Goal: Transaction & Acquisition: Obtain resource

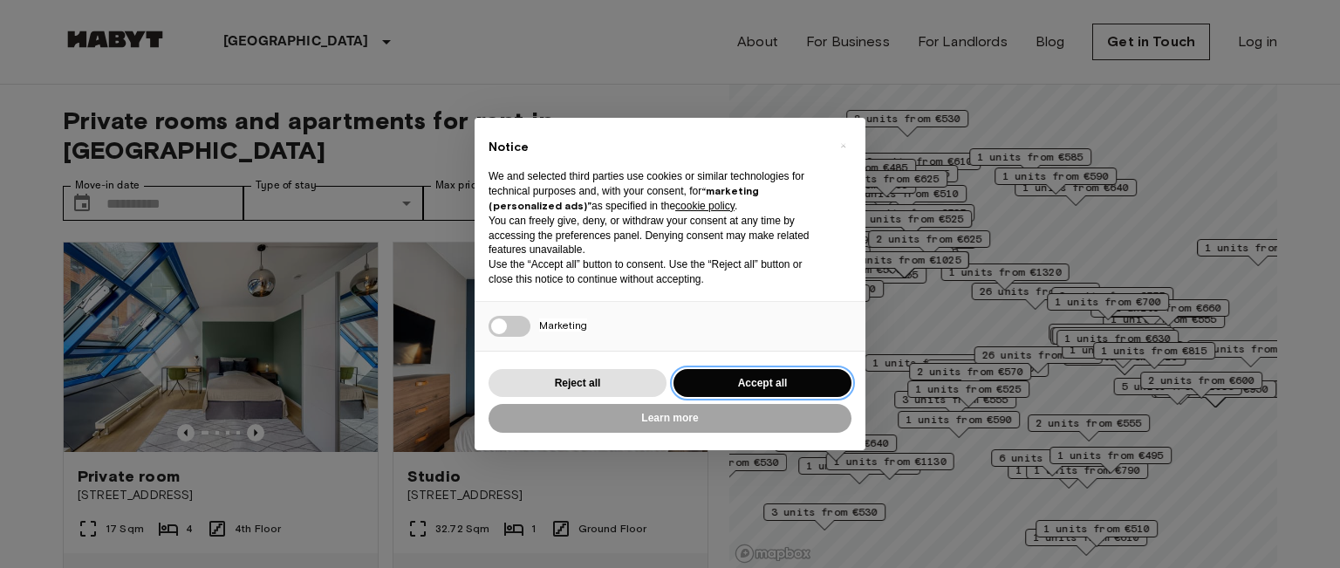
click at [803, 381] on button "Accept all" at bounding box center [762, 383] width 178 height 29
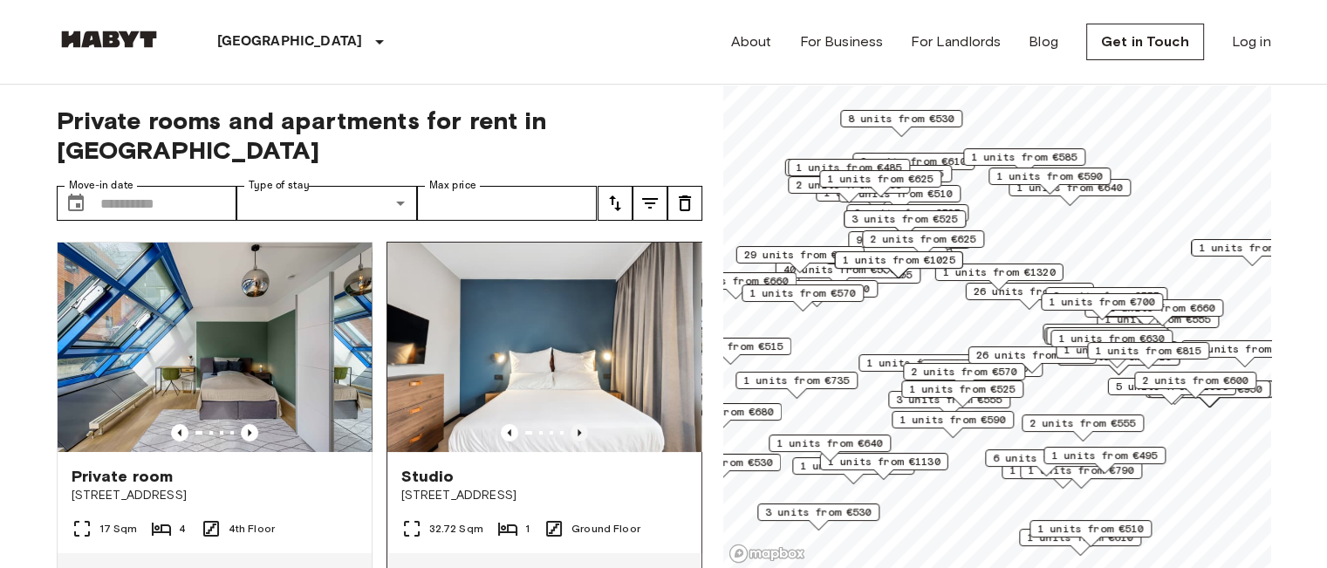
click at [570, 424] on icon "Previous image" at bounding box center [578, 432] width 17 height 17
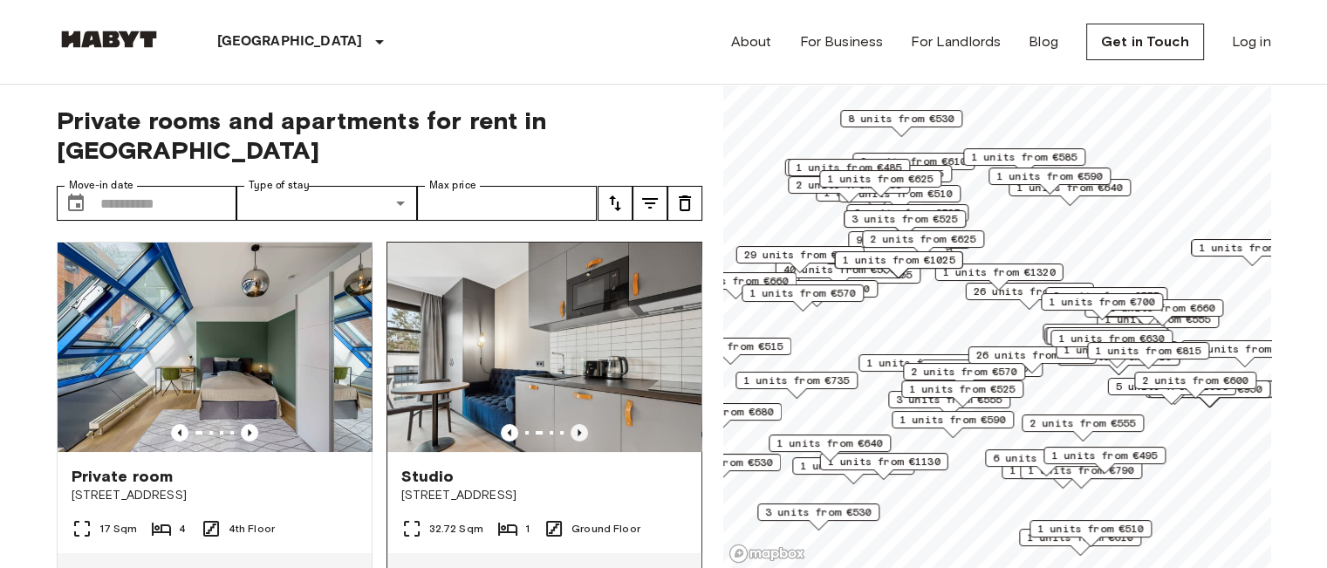
click at [574, 424] on icon "Previous image" at bounding box center [578, 432] width 17 height 17
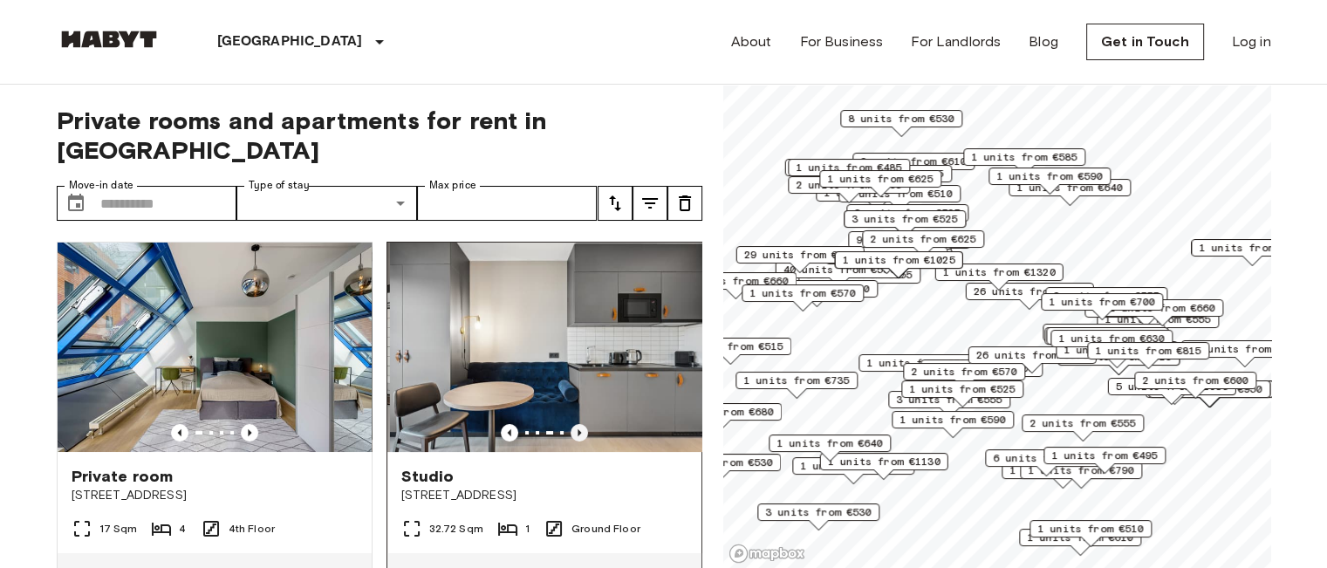
click at [575, 424] on icon "Previous image" at bounding box center [578, 432] width 17 height 17
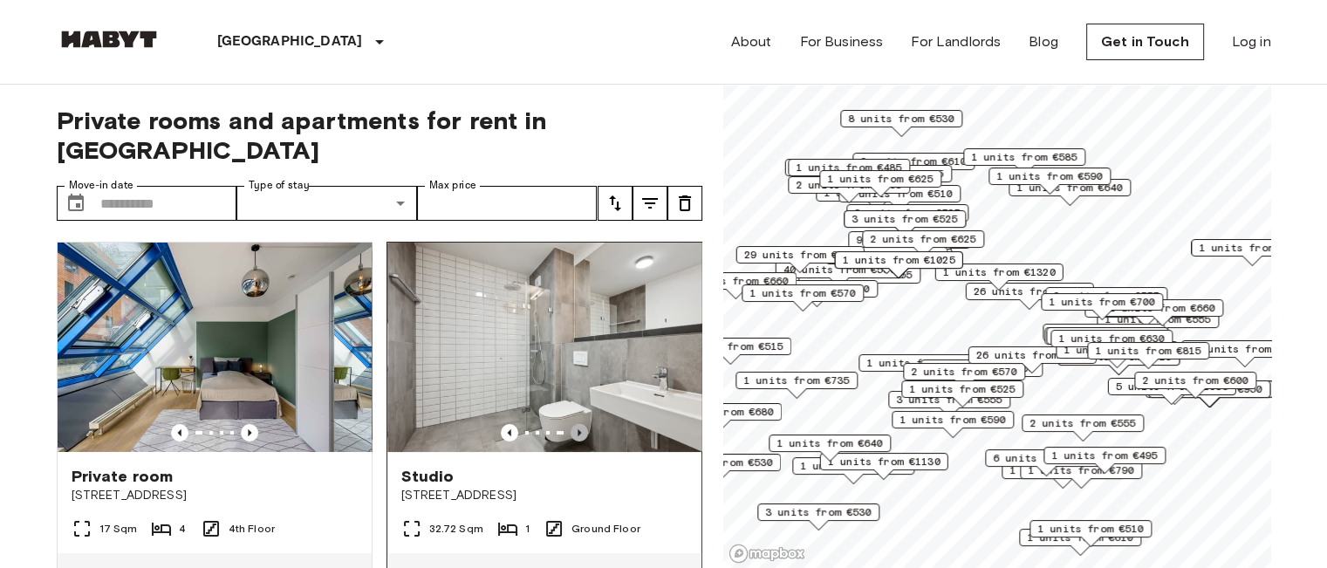
click at [576, 424] on icon "Previous image" at bounding box center [578, 432] width 17 height 17
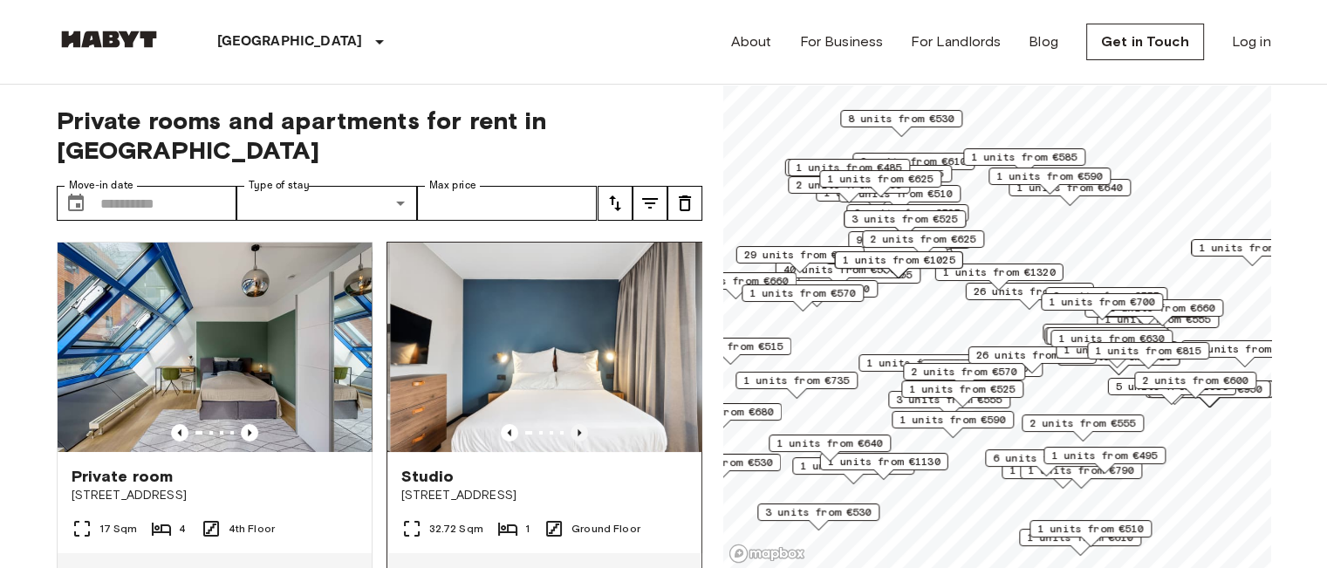
click at [576, 424] on icon "Previous image" at bounding box center [578, 432] width 17 height 17
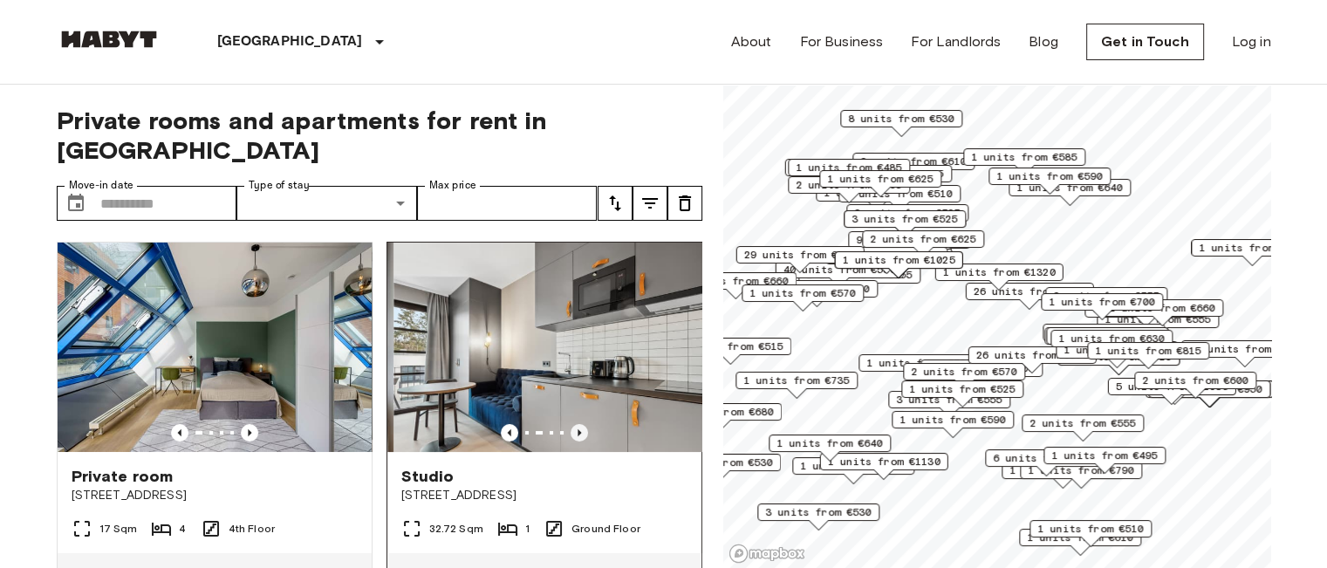
click at [576, 424] on icon "Previous image" at bounding box center [578, 432] width 17 height 17
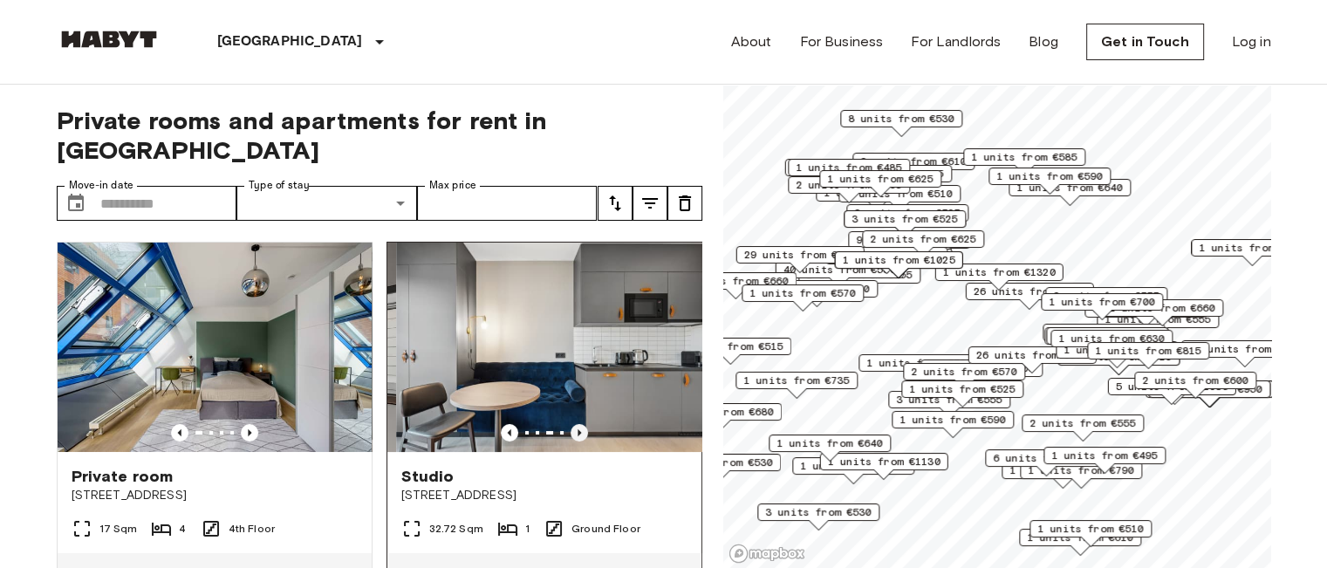
click at [576, 424] on icon "Previous image" at bounding box center [578, 432] width 17 height 17
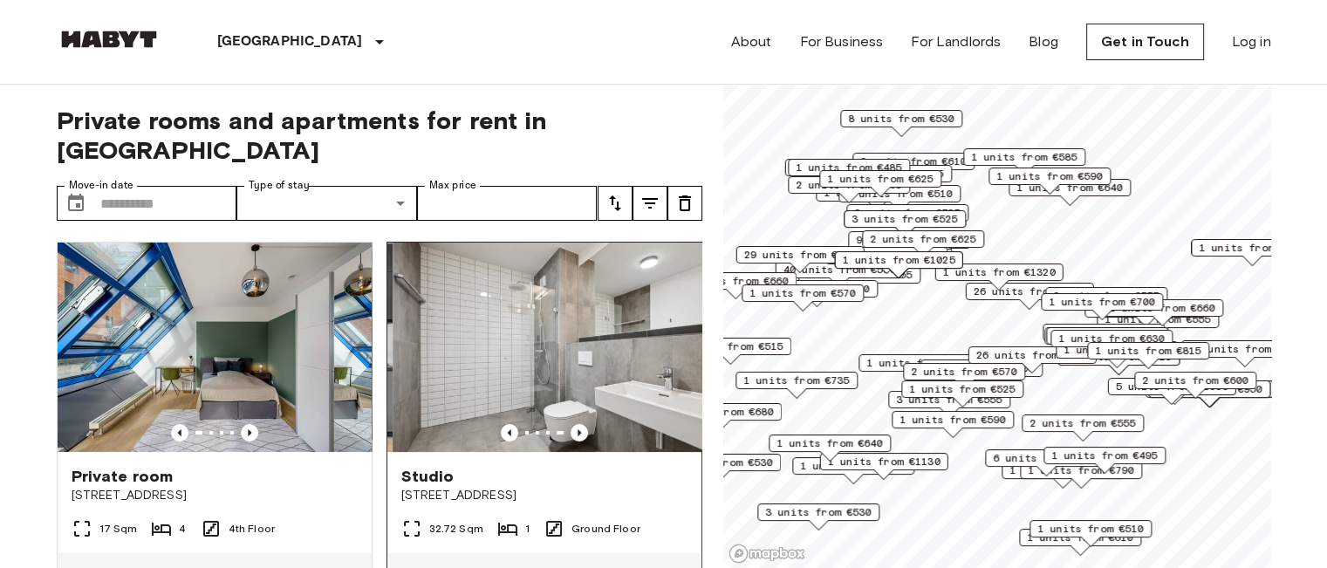
click at [577, 424] on icon "Previous image" at bounding box center [578, 432] width 17 height 17
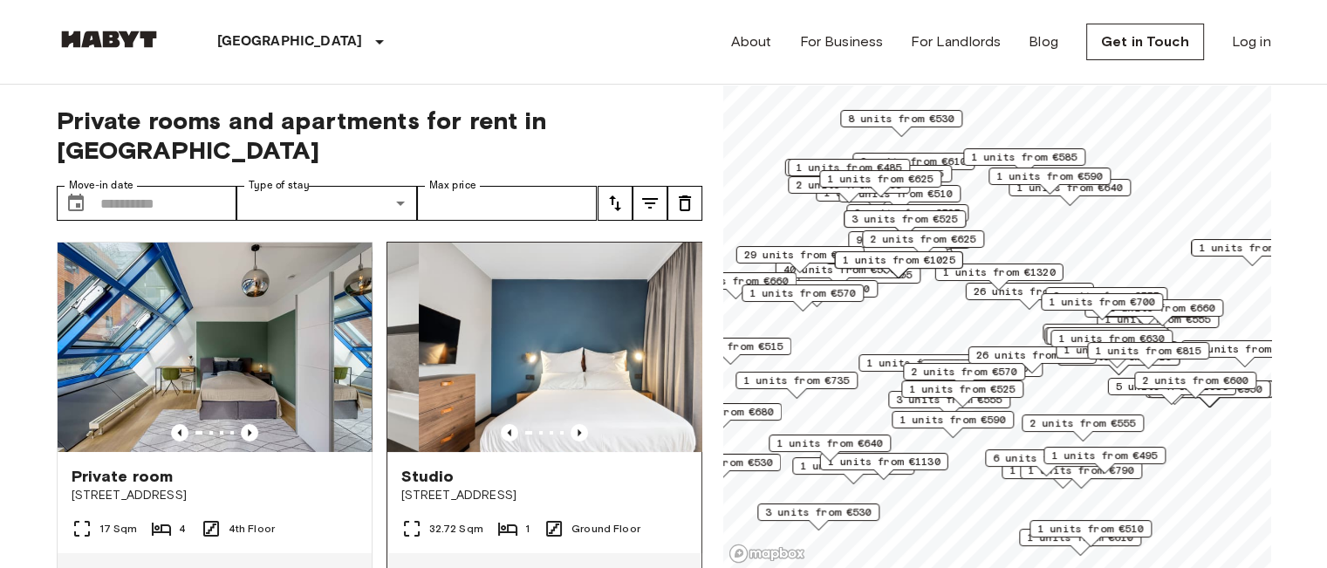
click at [577, 424] on div at bounding box center [544, 432] width 314 height 17
